Goal: Check status: Check status

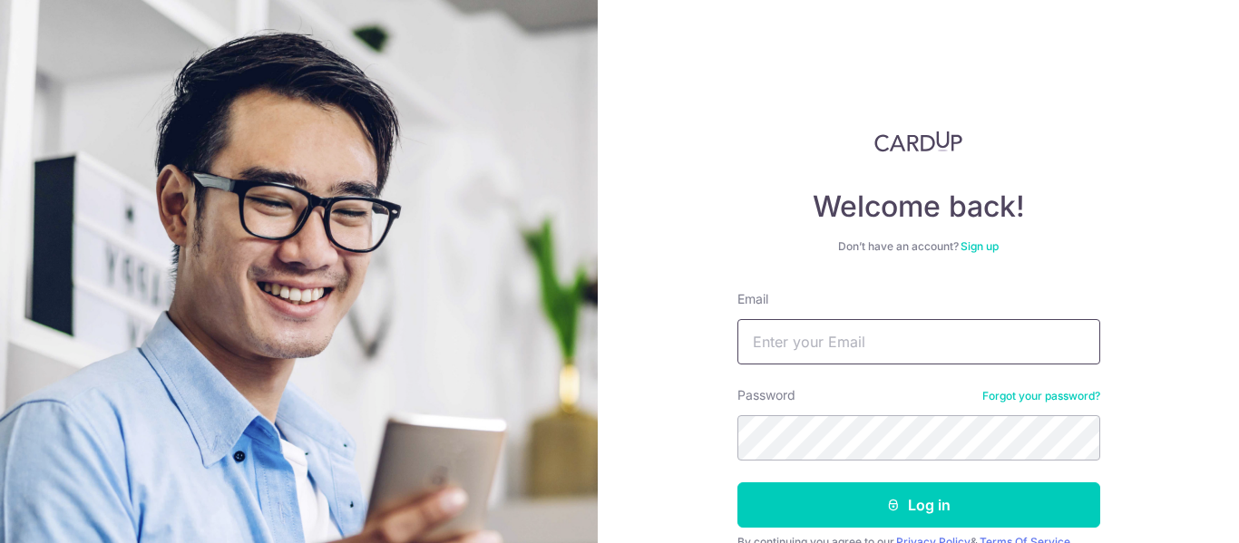
type input "[EMAIL_ADDRESS][DOMAIN_NAME]"
click at [928, 513] on button "Log in" at bounding box center [919, 505] width 363 height 45
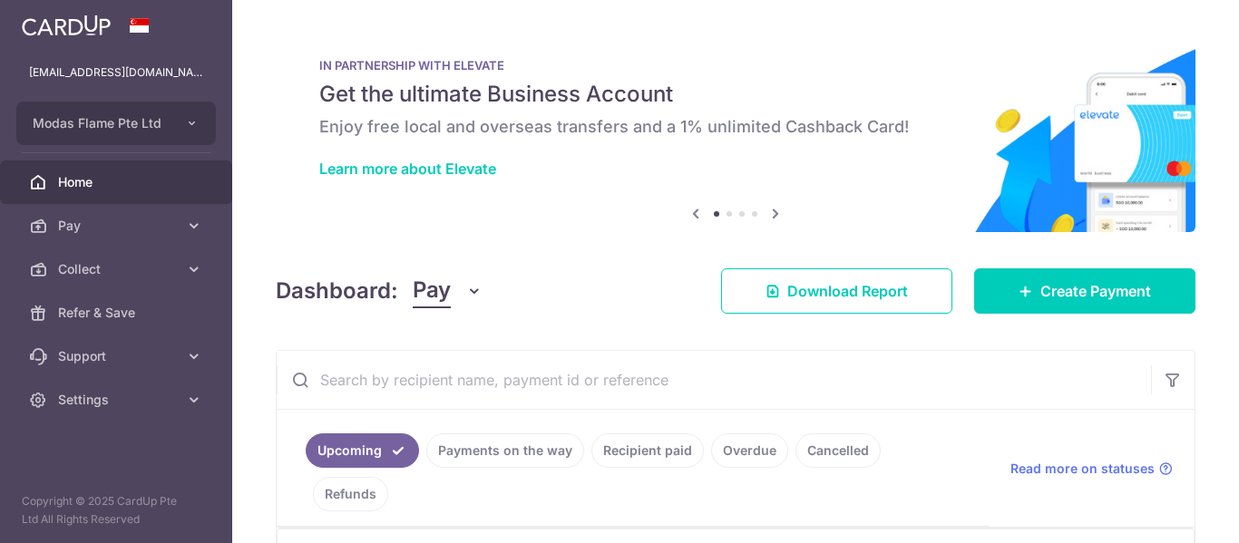
scroll to position [352, 0]
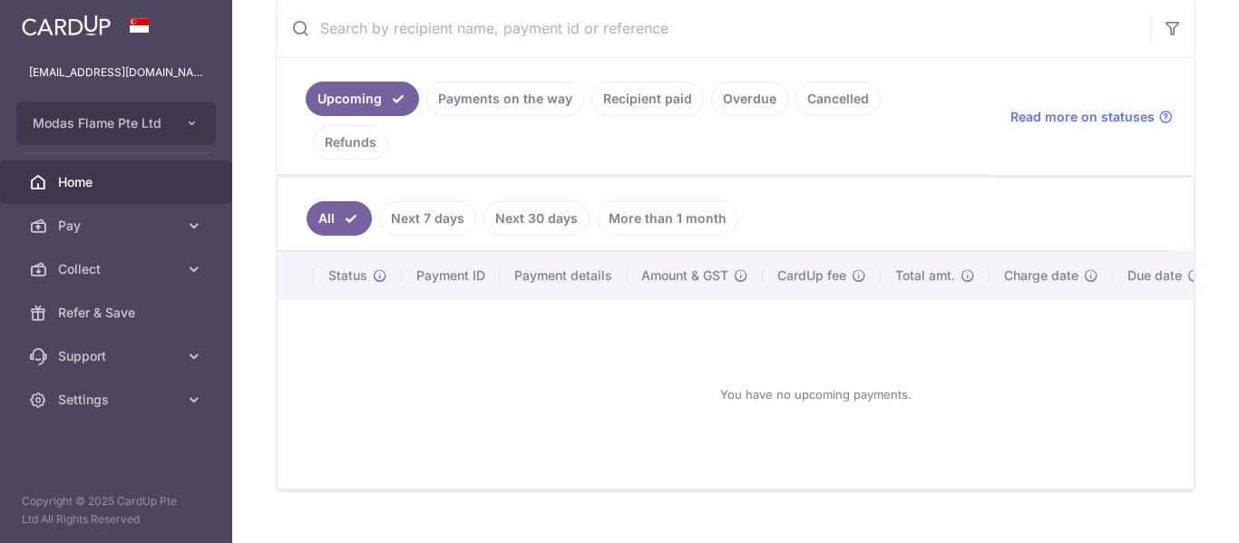
click at [674, 111] on link "Recipient paid" at bounding box center [647, 99] width 112 height 34
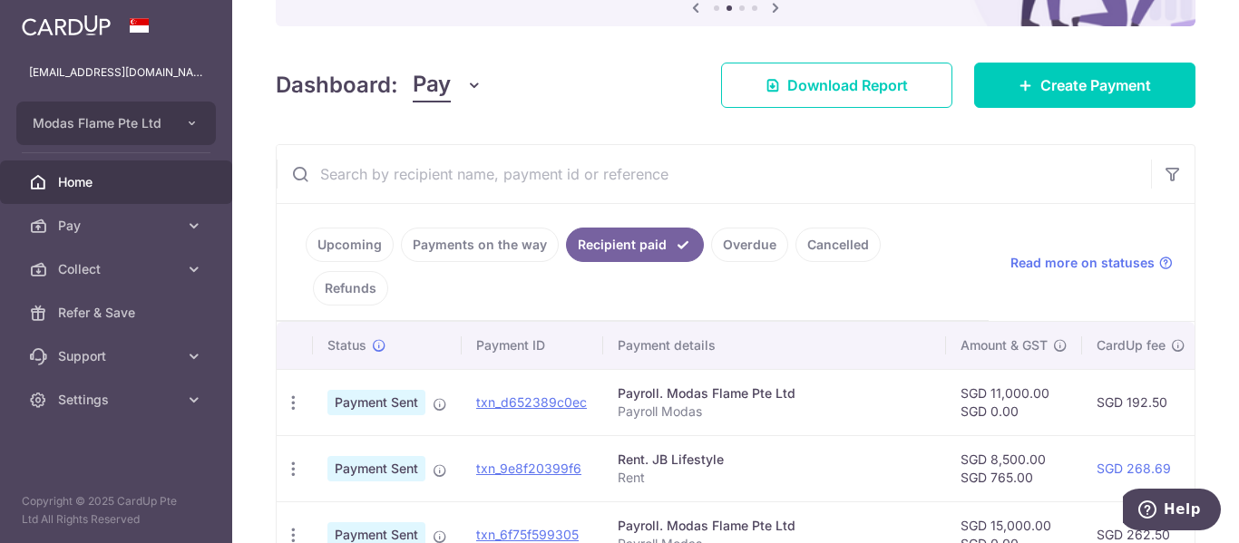
scroll to position [201, 0]
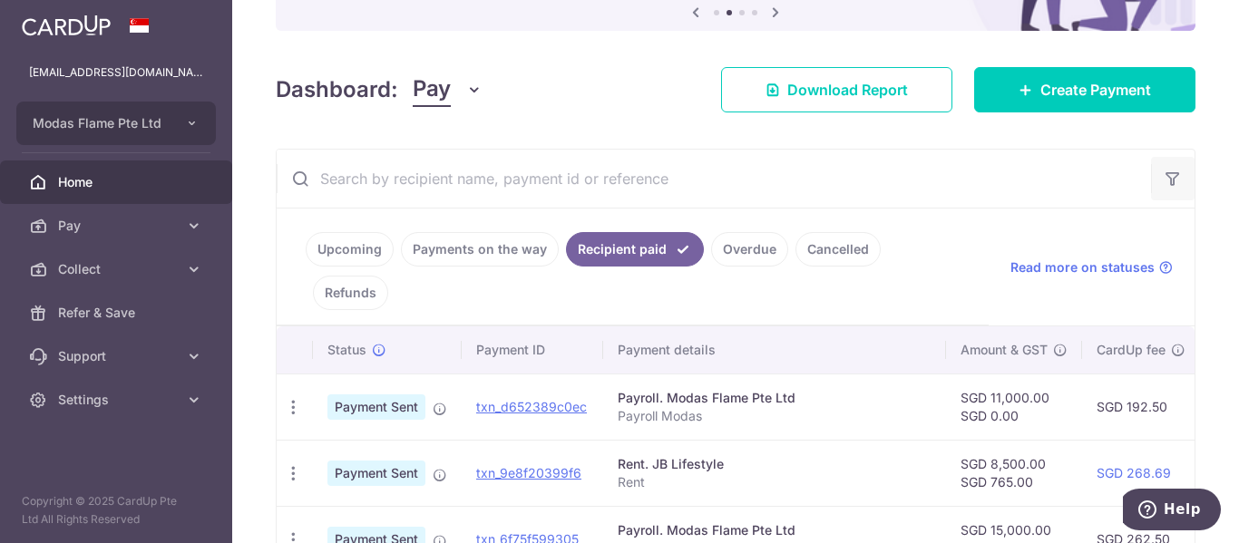
click at [1164, 174] on icon "button" at bounding box center [1173, 179] width 18 height 18
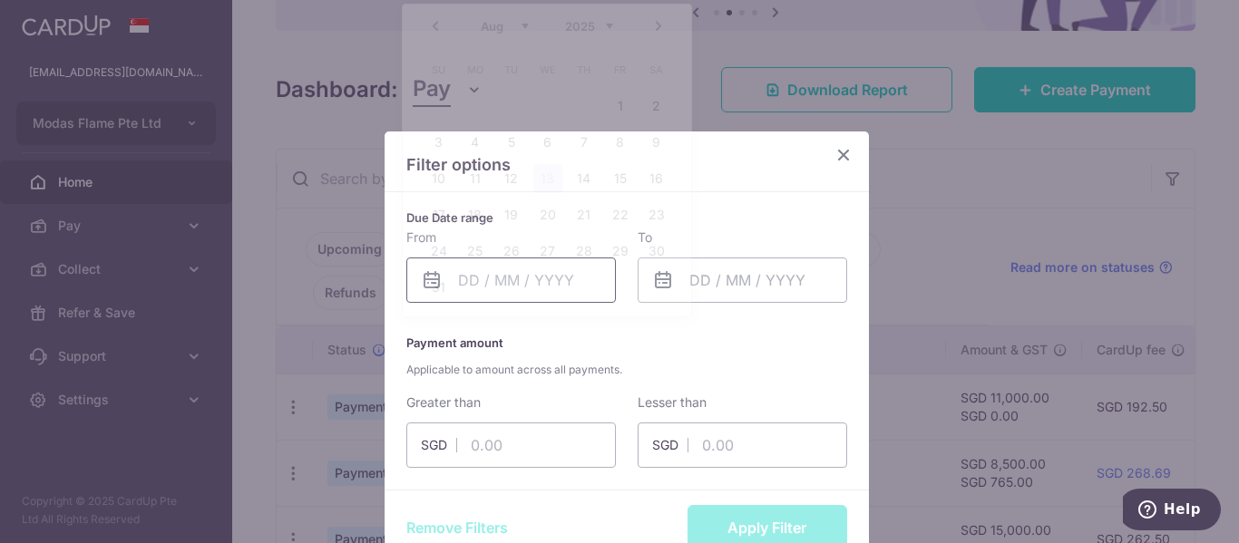
click at [552, 284] on body "joelong@modasflame.com.sg Modas Flame Pte Ltd Add new company Modas Flame Pte L…" at bounding box center [619, 271] width 1239 height 543
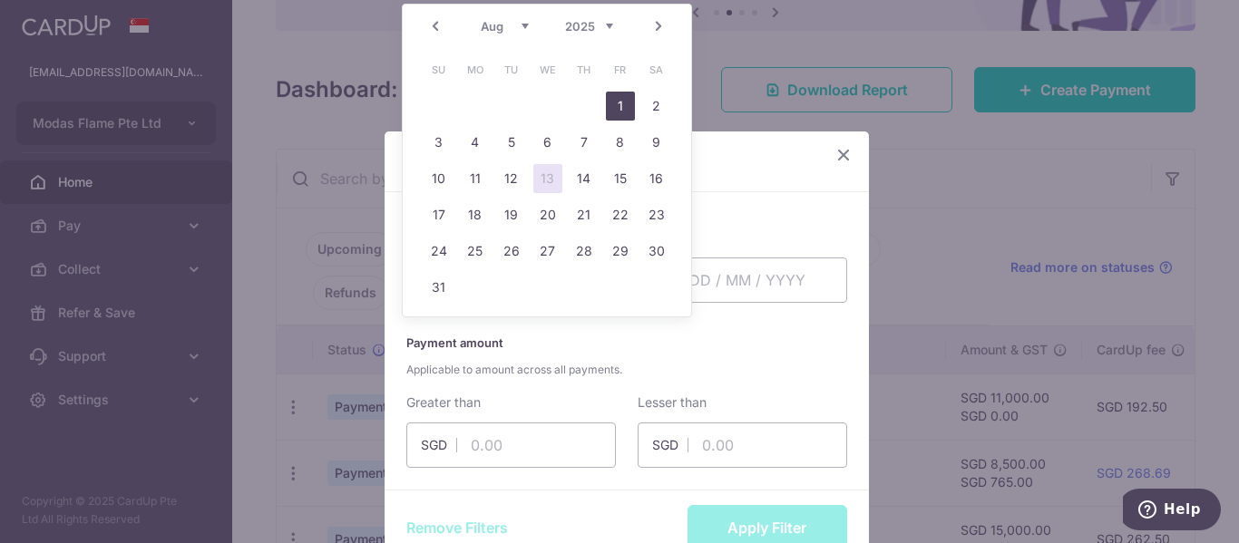
click at [621, 99] on link "1" at bounding box center [620, 106] width 29 height 29
type input "01/08/2025"
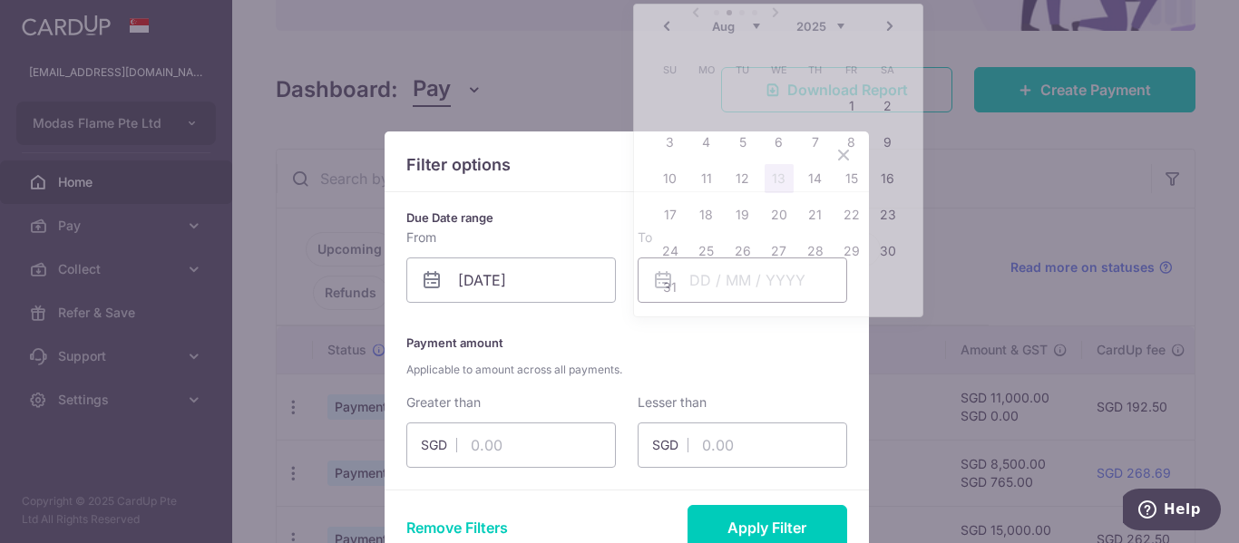
drag, startPoint x: 775, startPoint y: 279, endPoint x: 738, endPoint y: 264, distance: 40.3
click at [775, 278] on body "joelong@modasflame.com.sg Modas Flame Pte Ltd Add new company Modas Flame Pte L…" at bounding box center [619, 271] width 1239 height 543
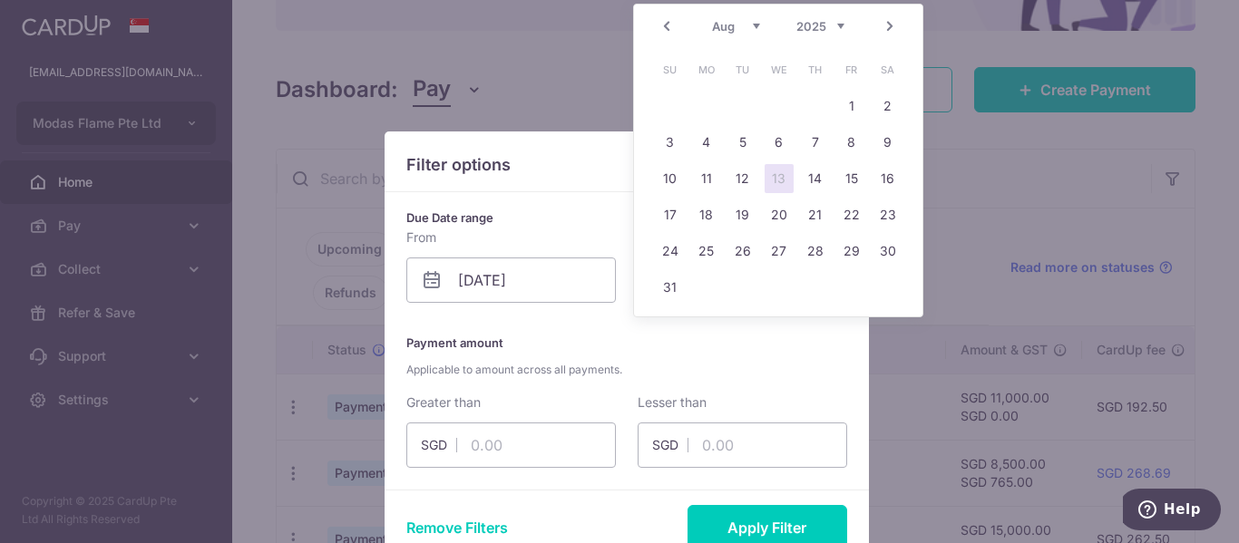
click at [777, 171] on link "13" at bounding box center [779, 178] width 29 height 29
type input "13/08/2025"
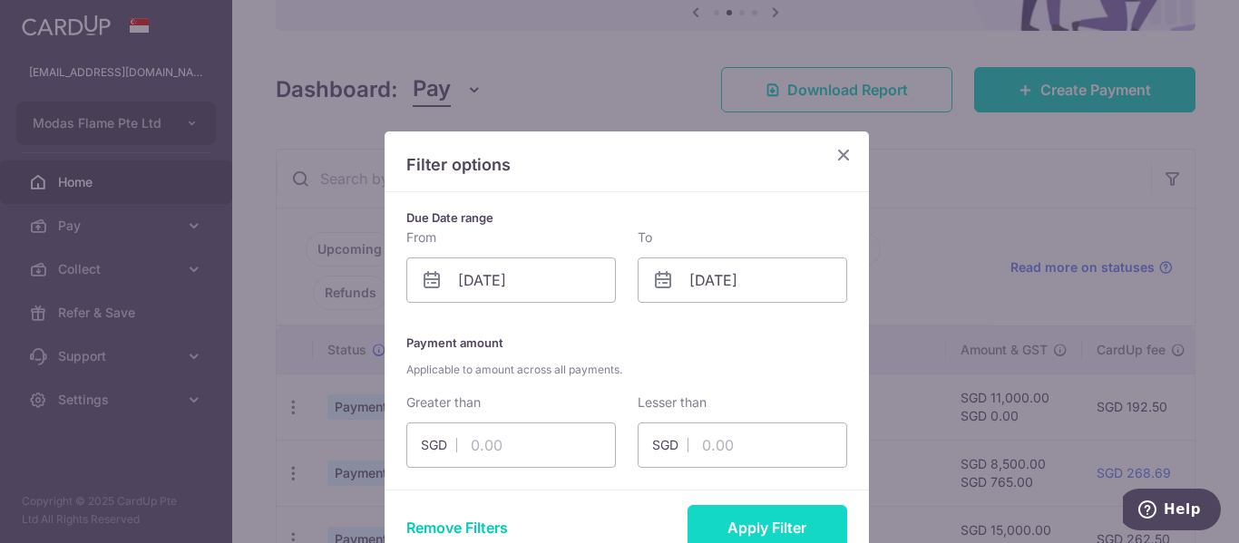
click at [760, 529] on button "Apply Filter" at bounding box center [768, 527] width 160 height 45
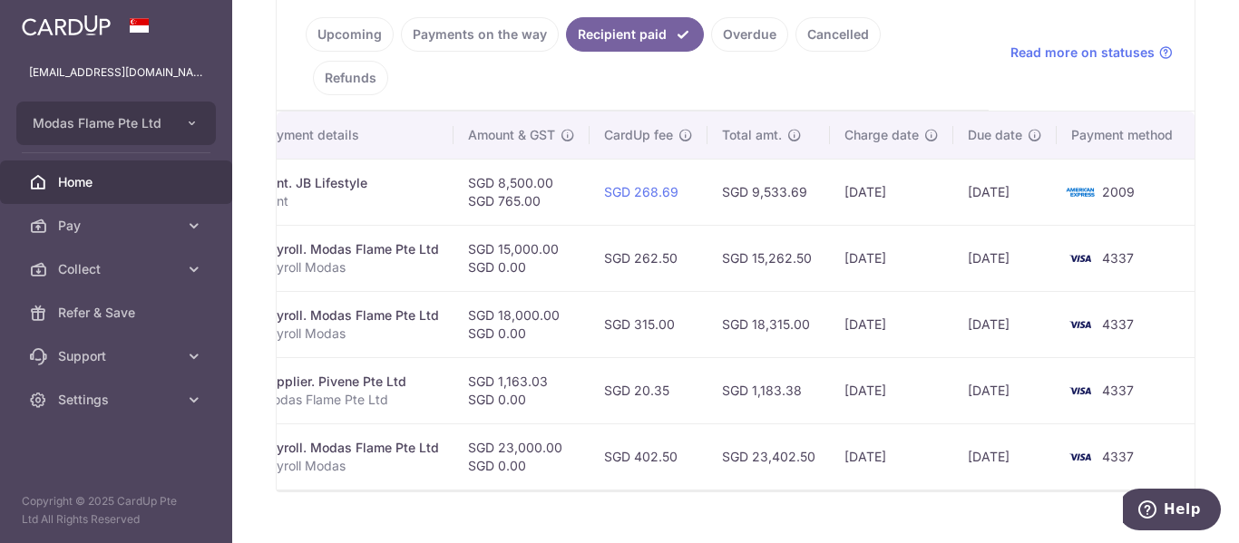
scroll to position [0, 335]
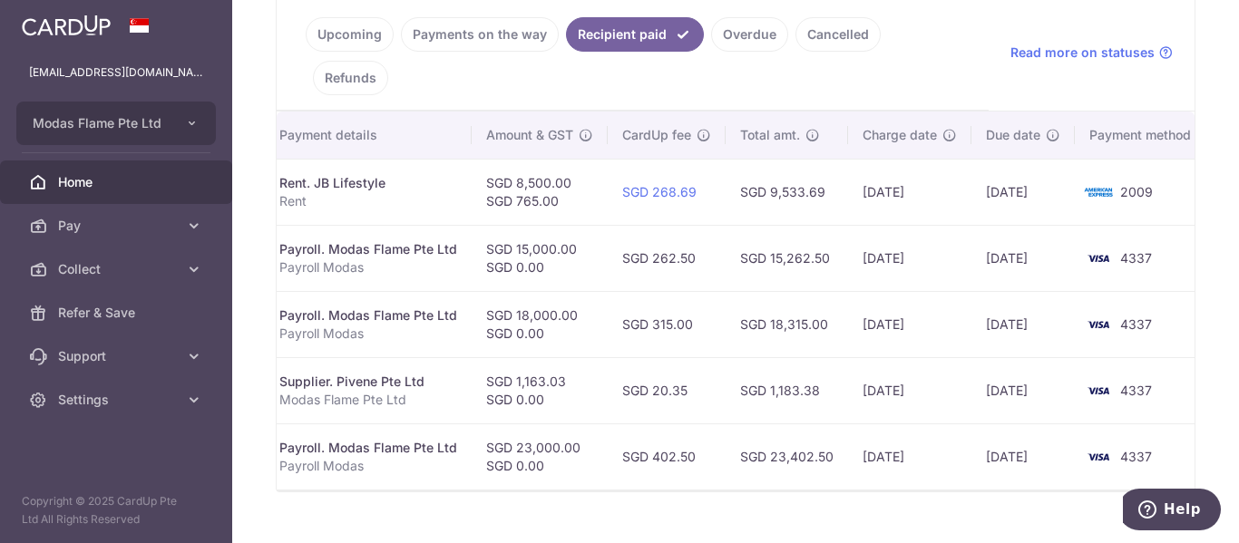
drag, startPoint x: 883, startPoint y: 442, endPoint x: 788, endPoint y: 445, distance: 94.4
click at [987, 442] on tr "PDF Receipt Payment Sent txn_159ba62956a Payroll. Modas Flame Pte Ltd Payroll M…" at bounding box center [577, 457] width 1271 height 66
click at [849, 444] on tr "PDF Receipt Payment Sent txn_159ba62956a Payroll. Modas Flame Pte Ltd Payroll M…" at bounding box center [577, 457] width 1271 height 66
drag, startPoint x: 953, startPoint y: 402, endPoint x: 994, endPoint y: 402, distance: 41.7
click at [953, 424] on td "04/08/2025" at bounding box center [909, 457] width 123 height 66
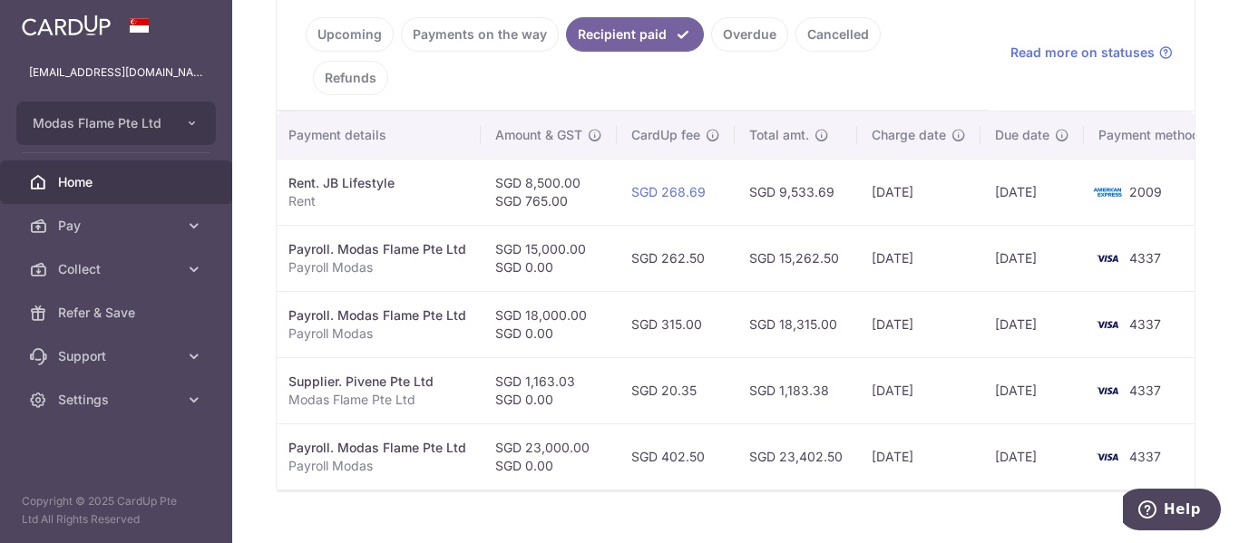
scroll to position [0, 354]
